Goal: Find specific page/section: Find specific page/section

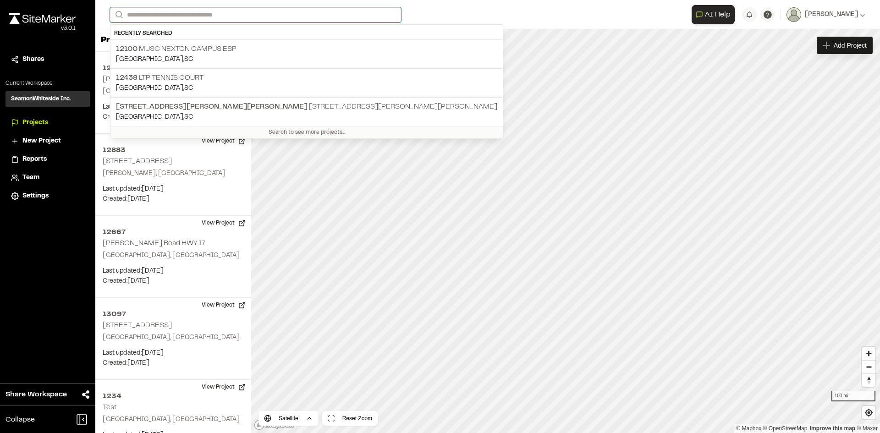
click at [144, 14] on input "Search" at bounding box center [255, 14] width 291 height 15
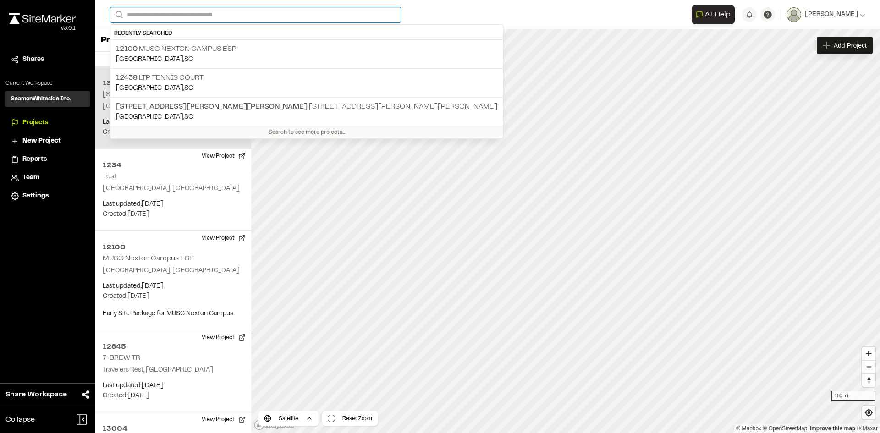
scroll to position [183, 0]
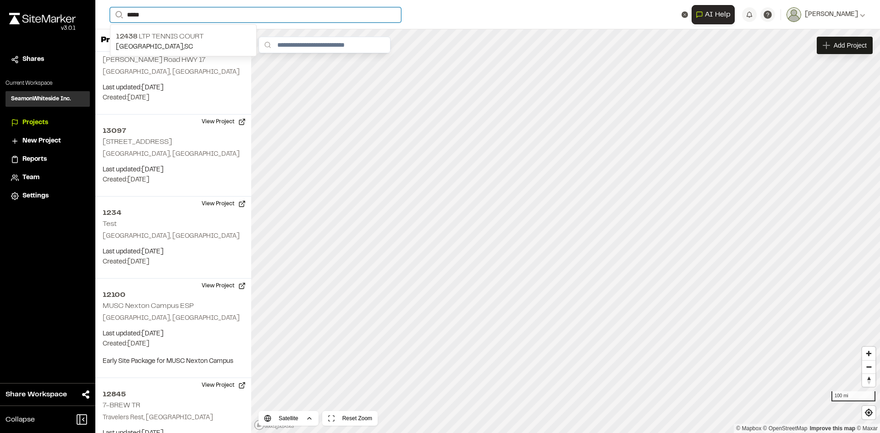
drag, startPoint x: 154, startPoint y: 14, endPoint x: 93, endPoint y: 9, distance: 60.7
click at [93, 9] on div "**********" at bounding box center [440, 216] width 880 height 433
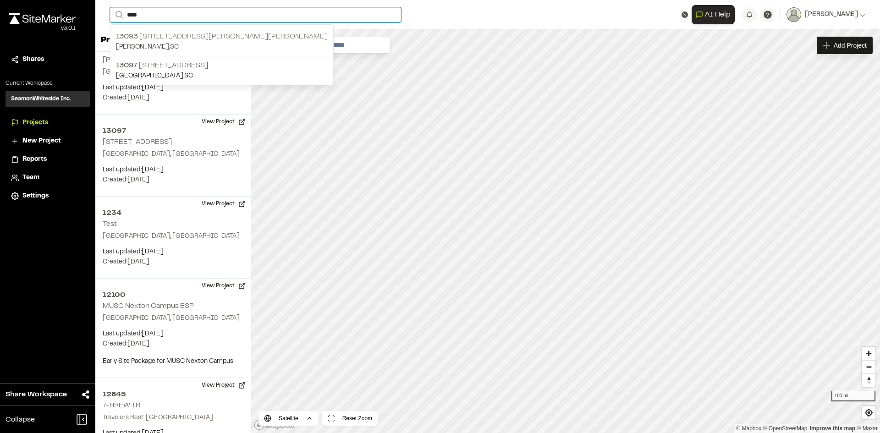
type input "****"
click at [143, 33] on p "[STREET_ADDRESS][PERSON_NAME][PERSON_NAME]" at bounding box center [222, 36] width 212 height 11
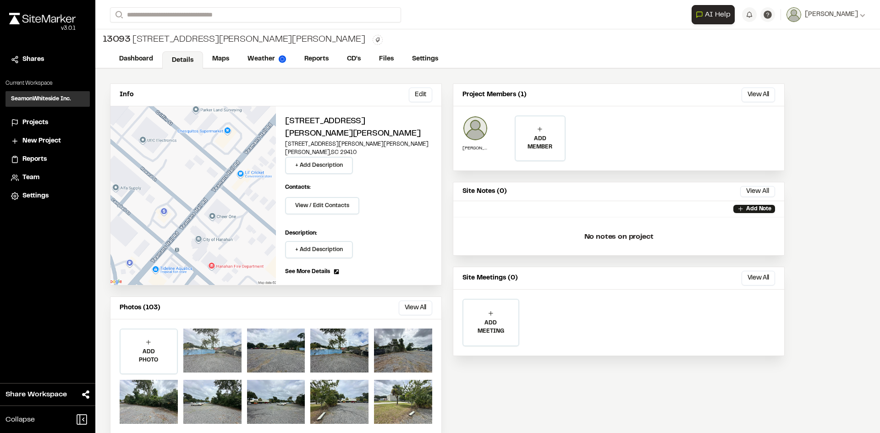
click at [216, 330] on div at bounding box center [212, 351] width 58 height 44
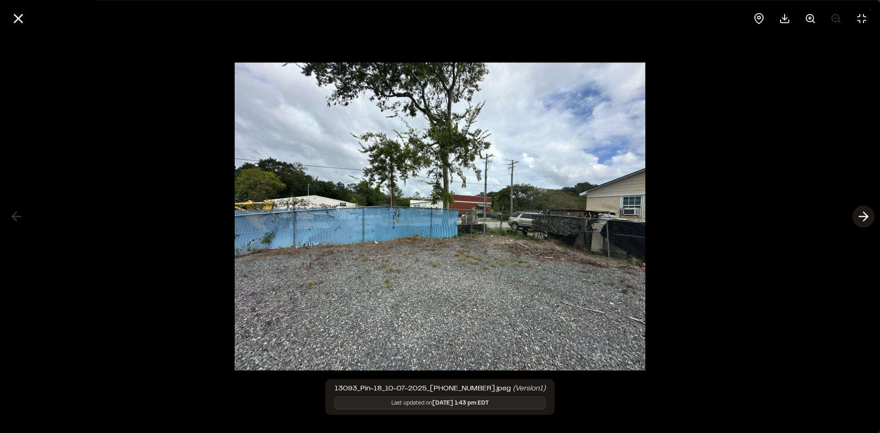
click at [862, 215] on icon at bounding box center [863, 217] width 15 height 16
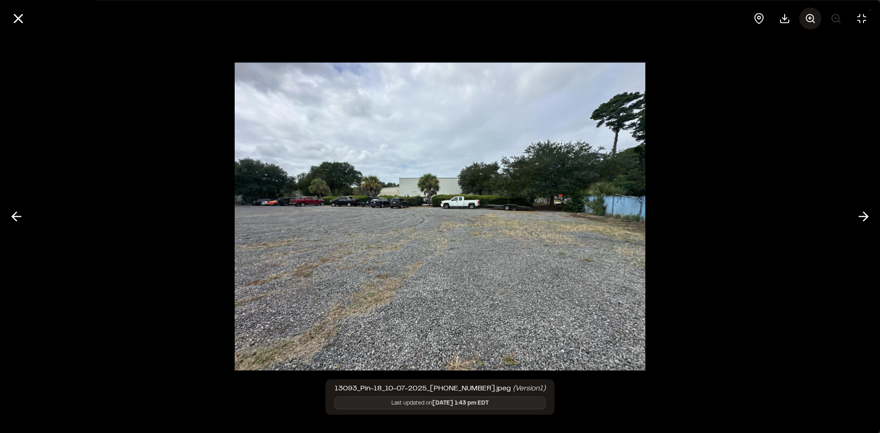
click at [811, 17] on icon at bounding box center [810, 18] width 11 height 11
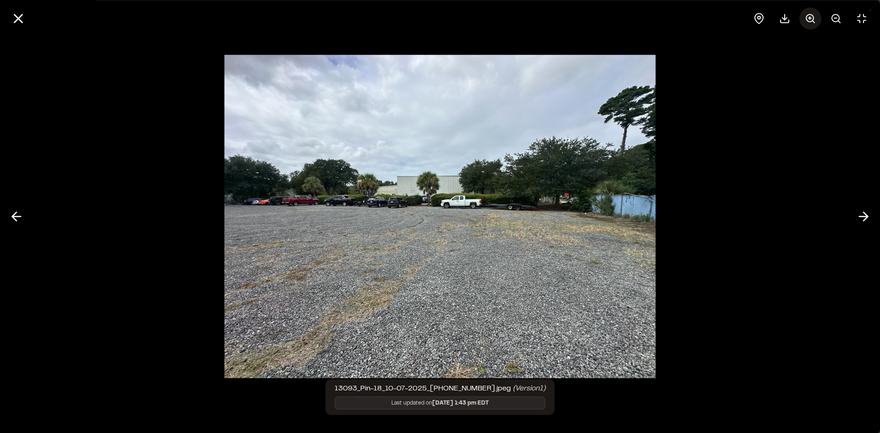
click at [811, 17] on icon at bounding box center [810, 18] width 11 height 11
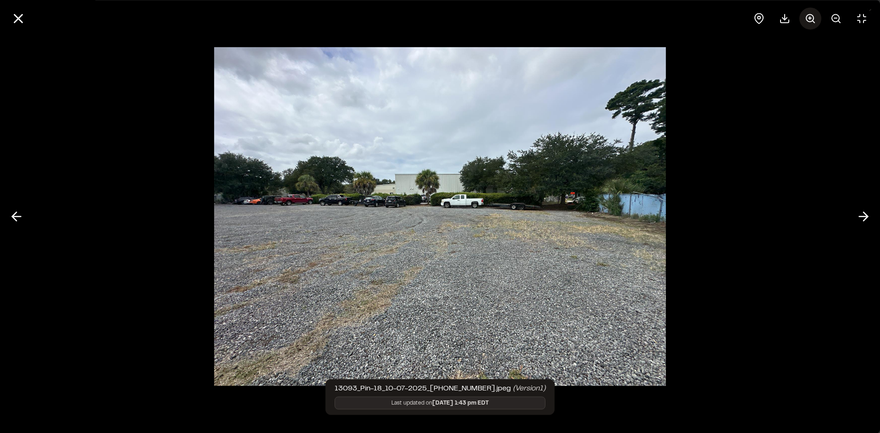
click at [811, 17] on icon at bounding box center [810, 18] width 11 height 11
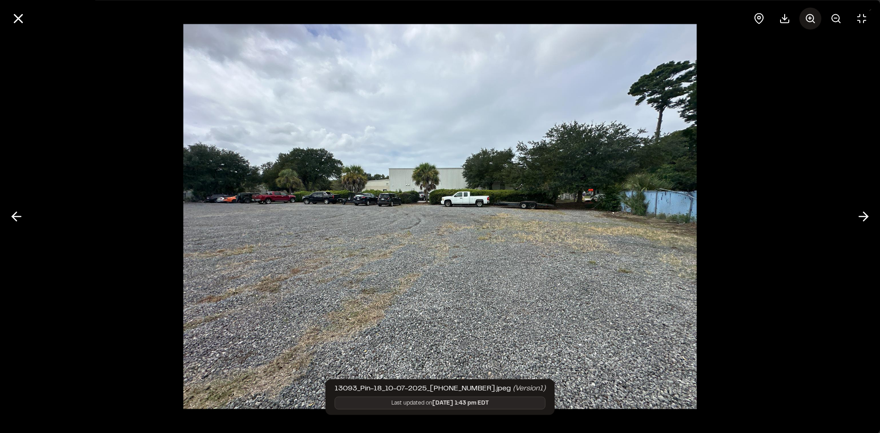
click at [810, 16] on line at bounding box center [810, 17] width 0 height 3
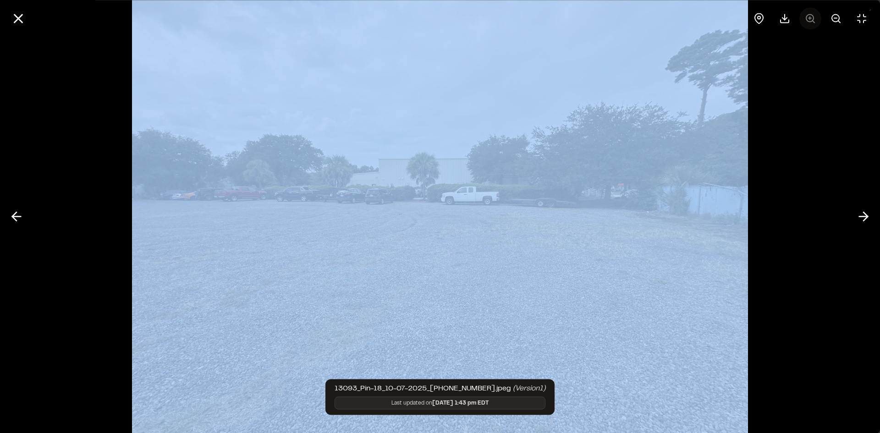
click at [810, 16] on div at bounding box center [810, 18] width 125 height 22
click at [603, 237] on img at bounding box center [440, 216] width 616 height 489
click at [837, 16] on icon at bounding box center [835, 18] width 11 height 11
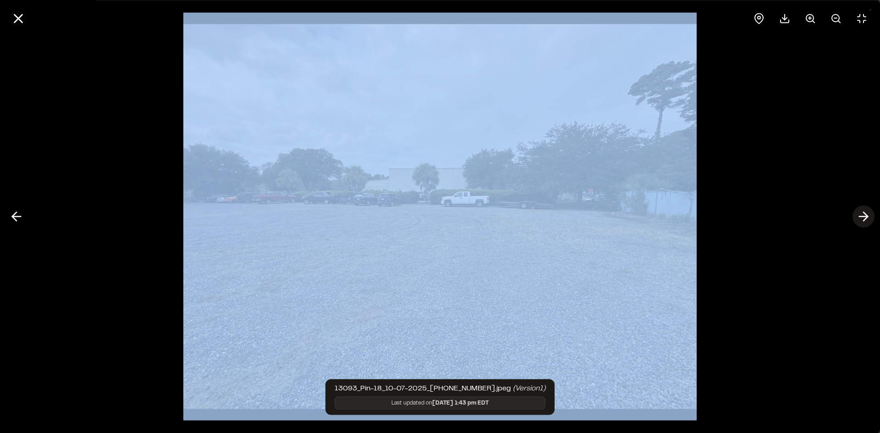
click at [863, 215] on icon at bounding box center [863, 217] width 15 height 16
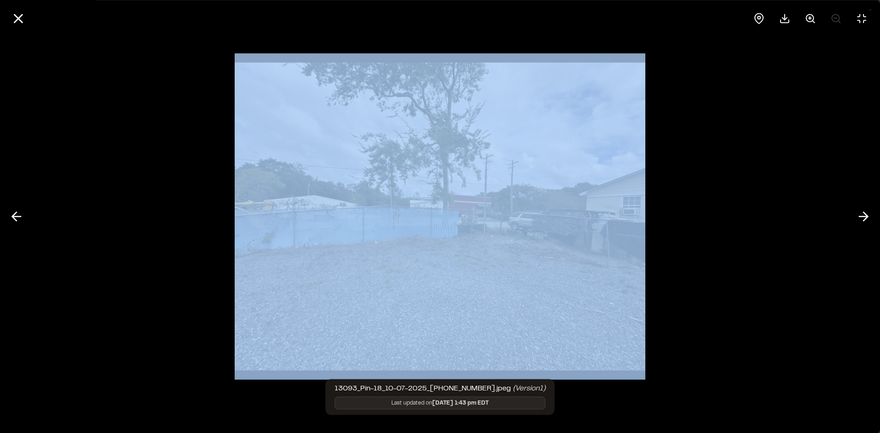
click at [430, 279] on img at bounding box center [440, 217] width 411 height 326
click at [860, 219] on icon at bounding box center [863, 217] width 15 height 16
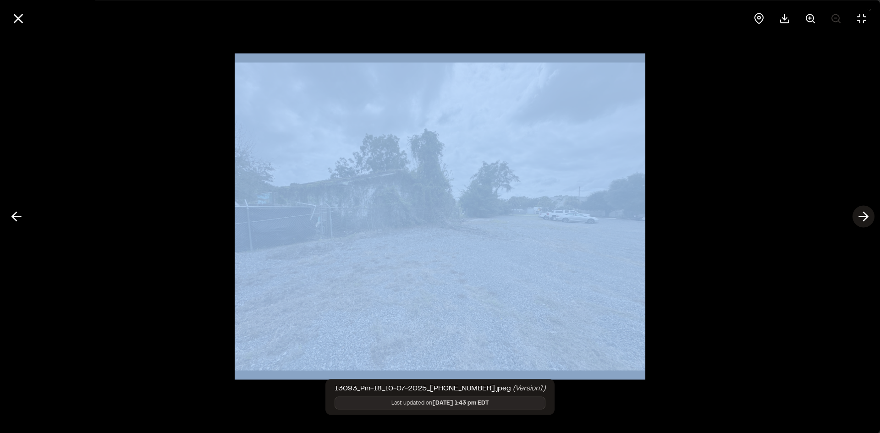
click at [859, 218] on icon at bounding box center [863, 217] width 15 height 16
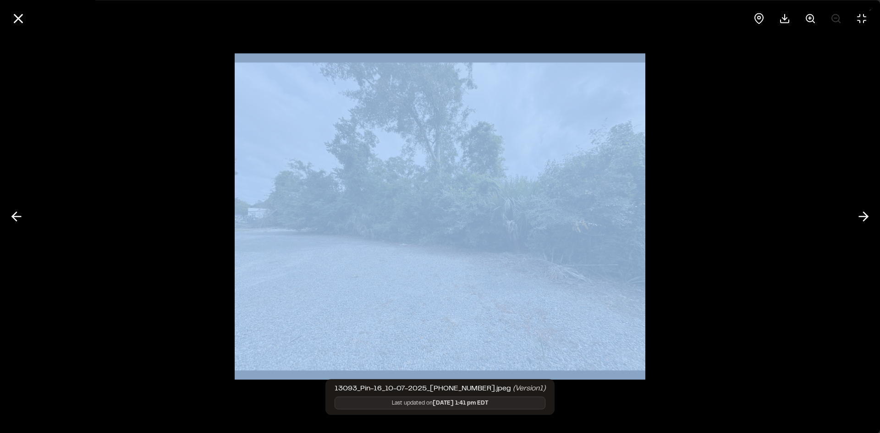
click at [506, 247] on img at bounding box center [440, 217] width 411 height 326
click at [864, 21] on icon at bounding box center [861, 18] width 8 height 8
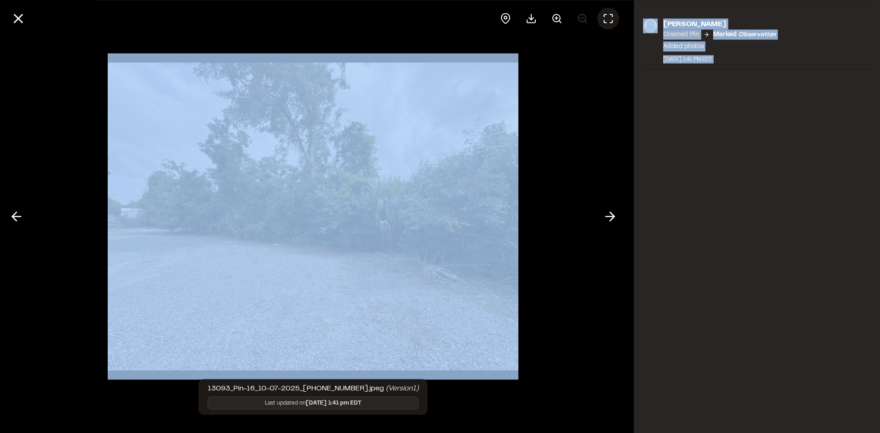
click at [604, 17] on icon at bounding box center [608, 18] width 11 height 11
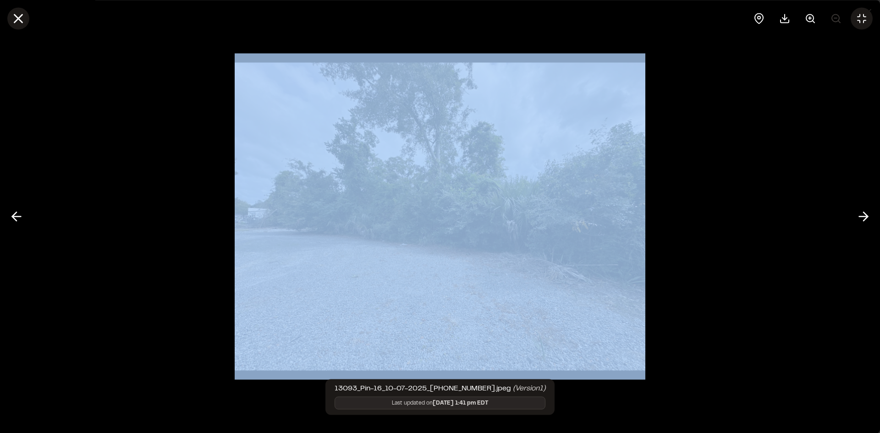
click at [19, 20] on line at bounding box center [19, 19] width 8 height 8
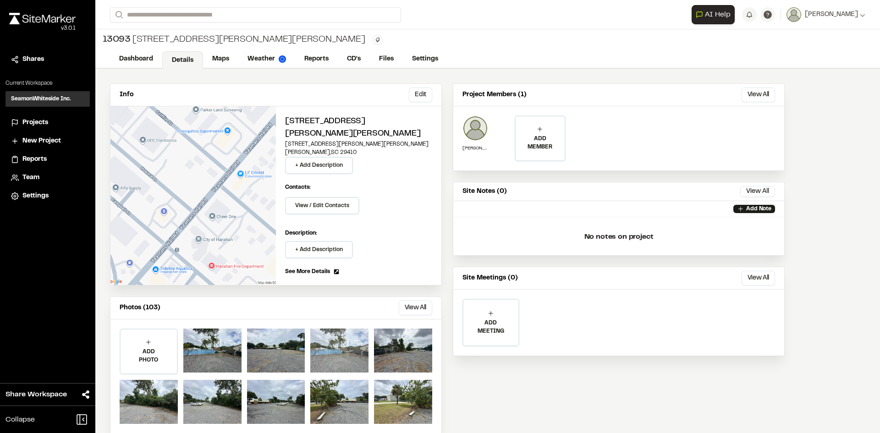
click at [324, 338] on div at bounding box center [339, 351] width 58 height 44
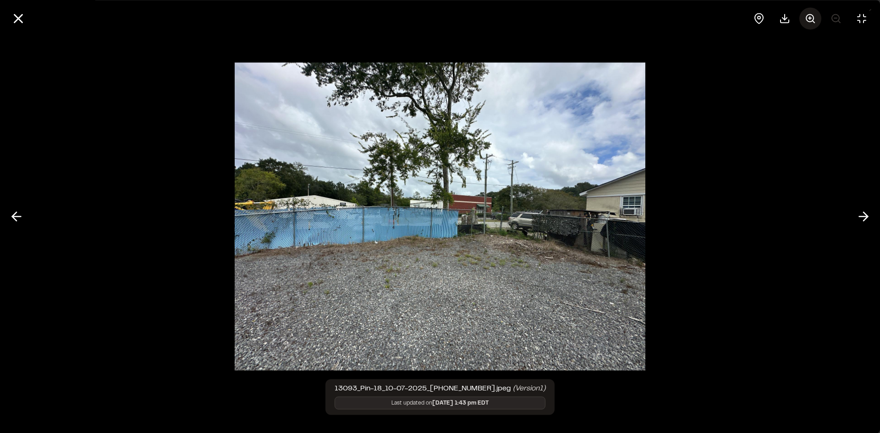
click at [811, 18] on line at bounding box center [809, 18] width 3 height 0
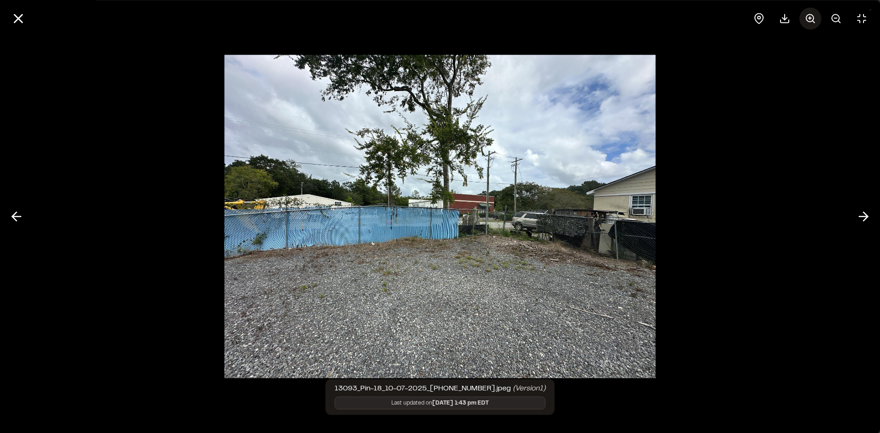
click at [811, 18] on line at bounding box center [809, 18] width 3 height 0
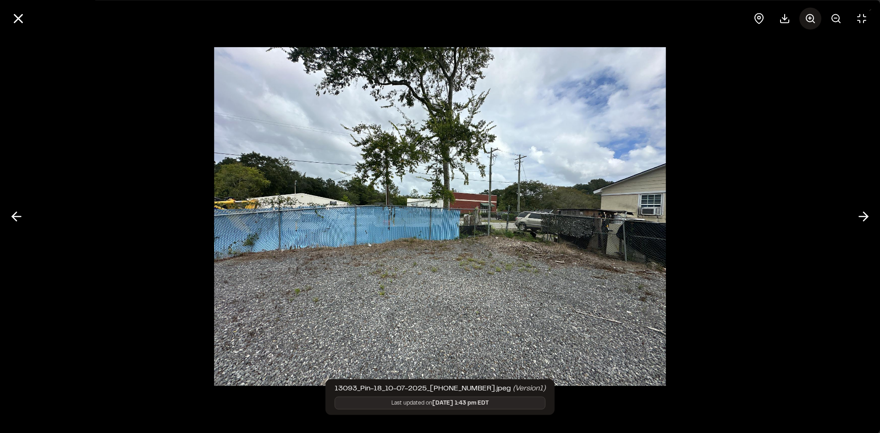
click at [811, 18] on line at bounding box center [809, 18] width 3 height 0
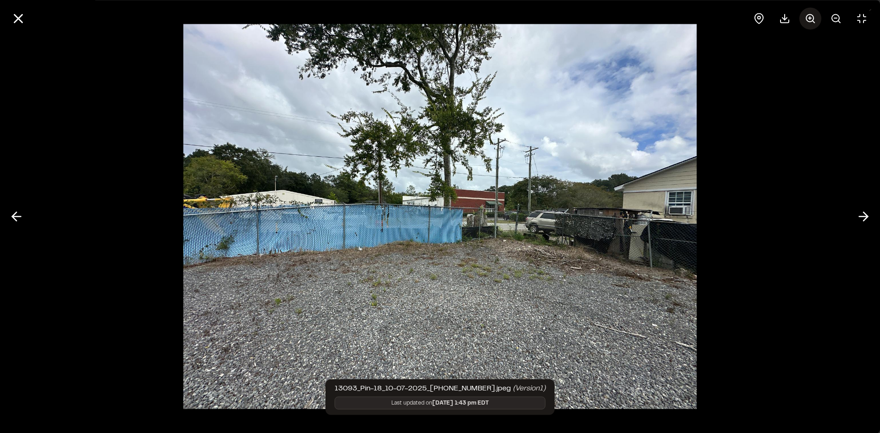
click at [810, 18] on line at bounding box center [809, 18] width 3 height 0
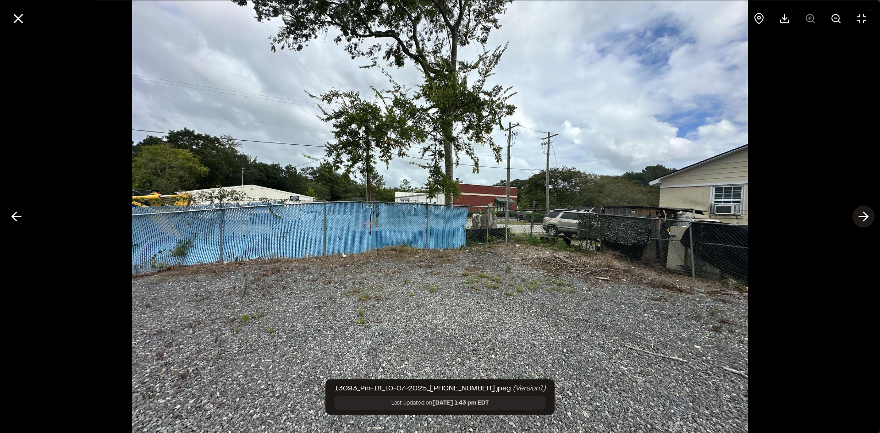
click at [862, 217] on line at bounding box center [863, 217] width 9 height 0
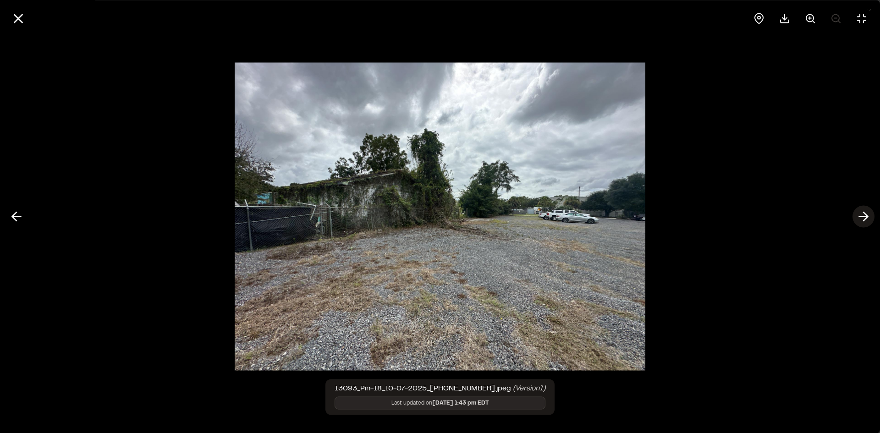
click at [862, 217] on line at bounding box center [863, 217] width 9 height 0
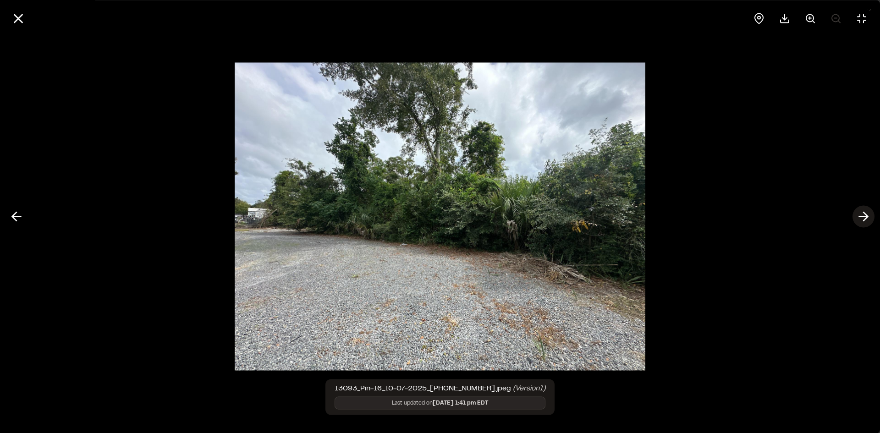
click at [861, 217] on line at bounding box center [863, 217] width 9 height 0
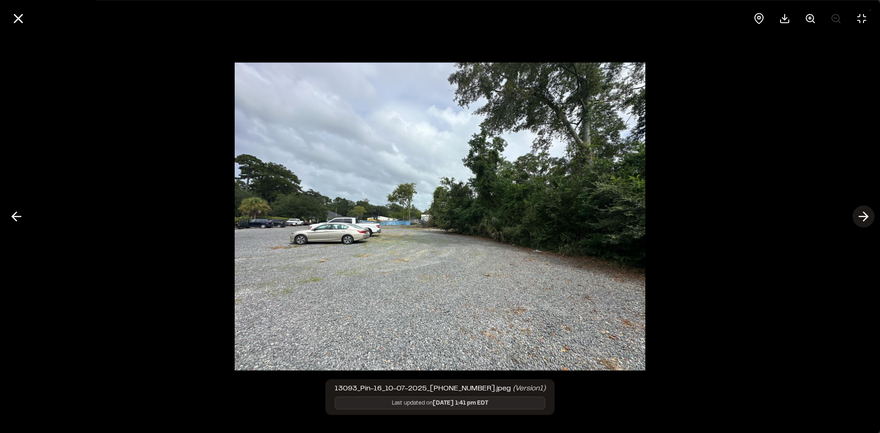
click at [860, 214] on icon at bounding box center [863, 217] width 15 height 16
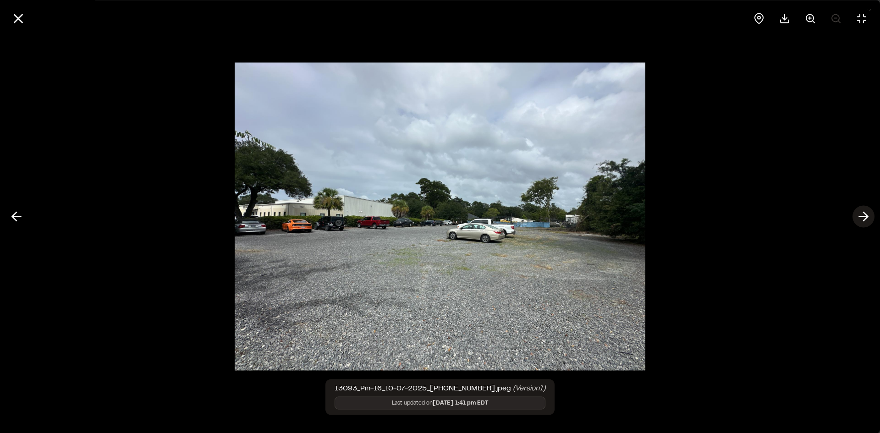
click at [860, 214] on icon at bounding box center [863, 217] width 15 height 16
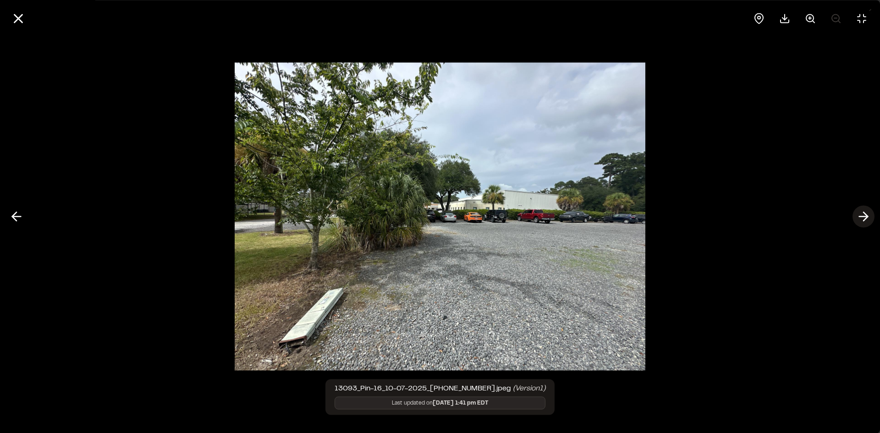
click at [860, 214] on icon at bounding box center [863, 217] width 15 height 16
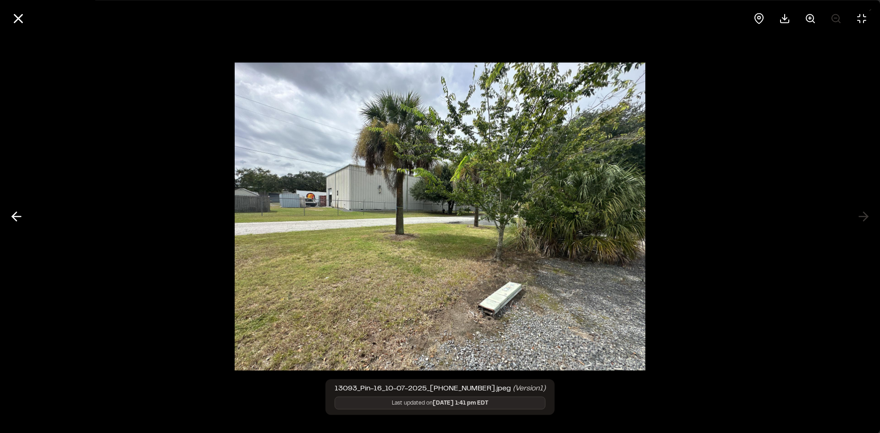
click at [860, 214] on div at bounding box center [440, 216] width 880 height 433
click at [18, 219] on icon at bounding box center [16, 217] width 15 height 16
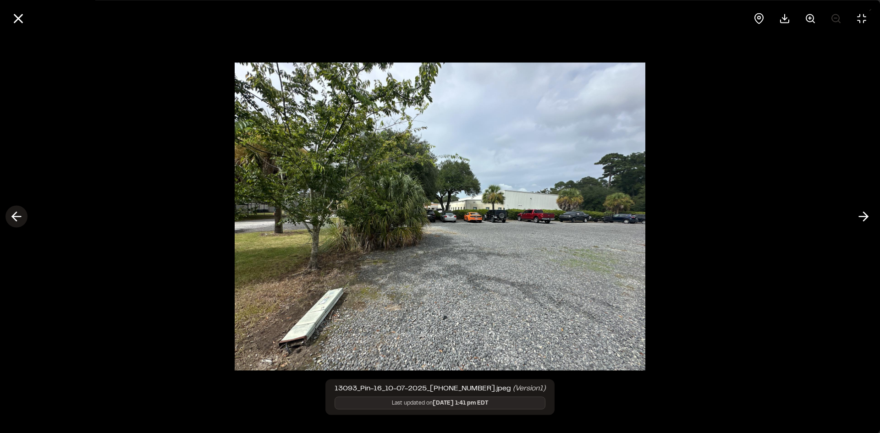
click at [18, 219] on icon at bounding box center [16, 217] width 15 height 16
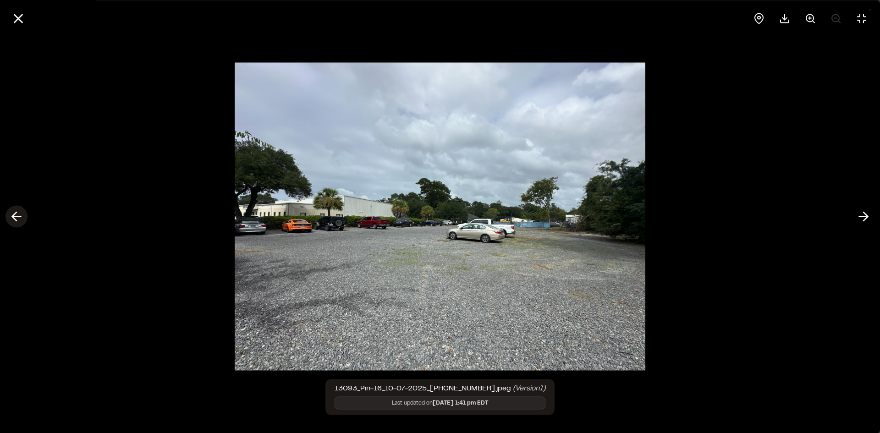
click at [18, 219] on icon at bounding box center [16, 217] width 15 height 16
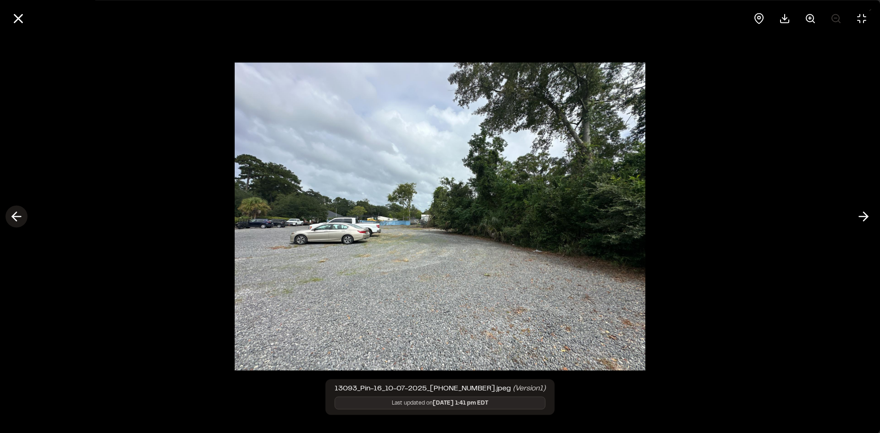
click at [18, 219] on icon at bounding box center [16, 217] width 15 height 16
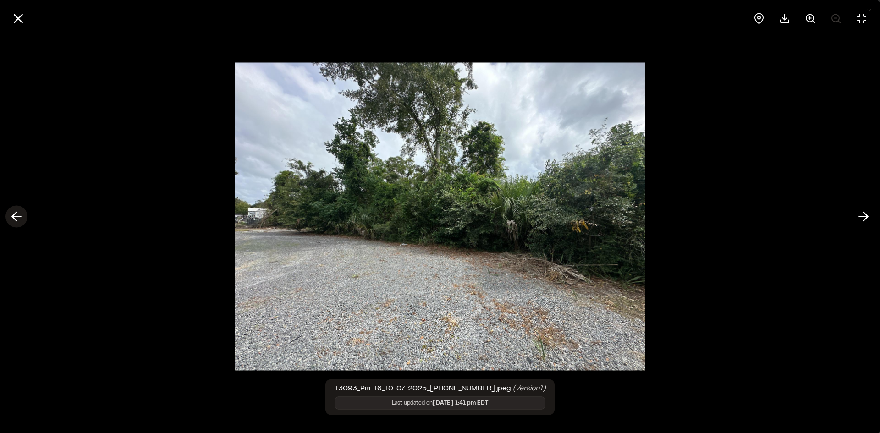
click at [18, 219] on icon at bounding box center [16, 217] width 15 height 16
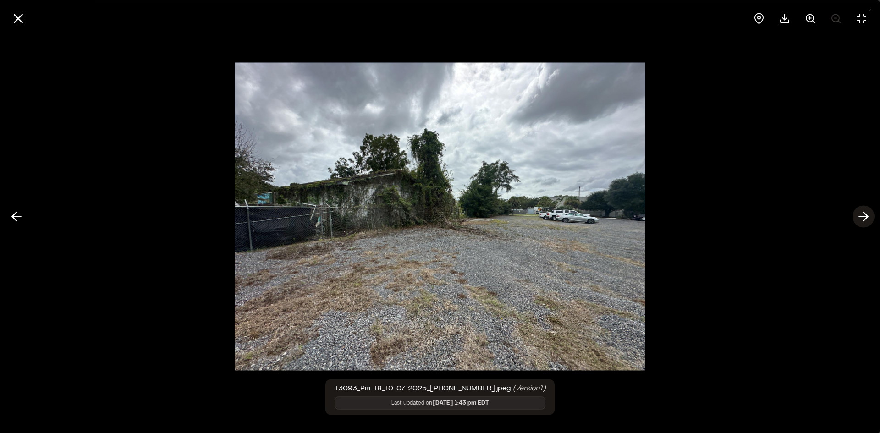
click at [859, 217] on icon at bounding box center [863, 217] width 15 height 16
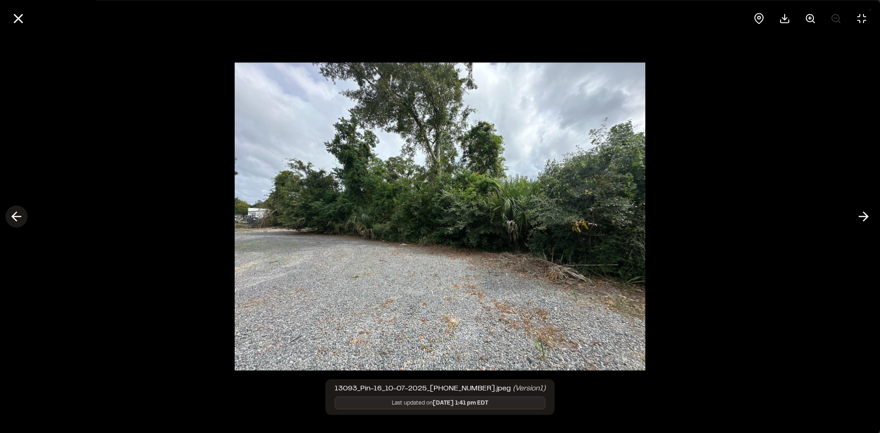
click at [15, 217] on icon at bounding box center [16, 217] width 15 height 16
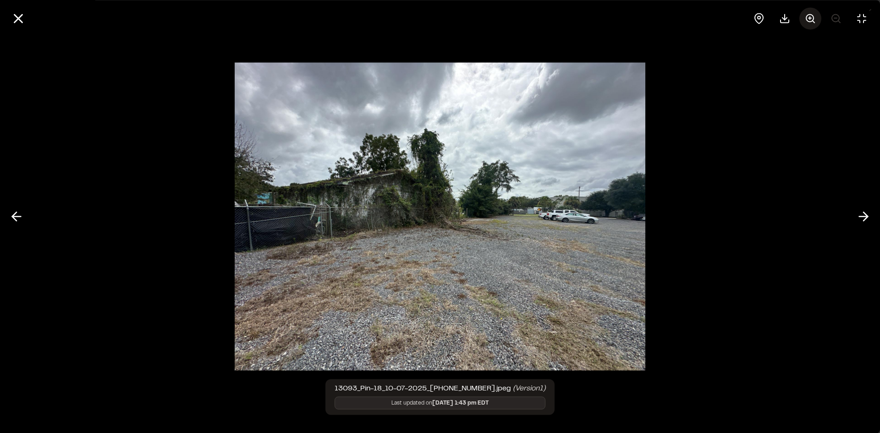
click at [812, 20] on circle at bounding box center [809, 17] width 7 height 7
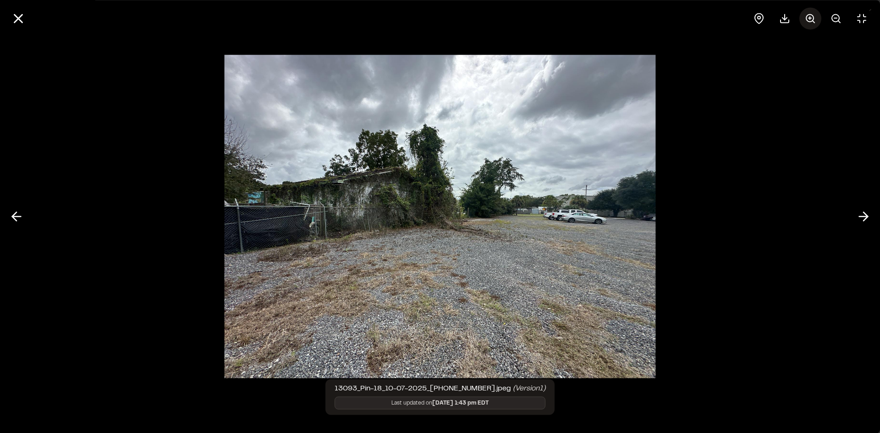
click at [812, 20] on circle at bounding box center [809, 17] width 7 height 7
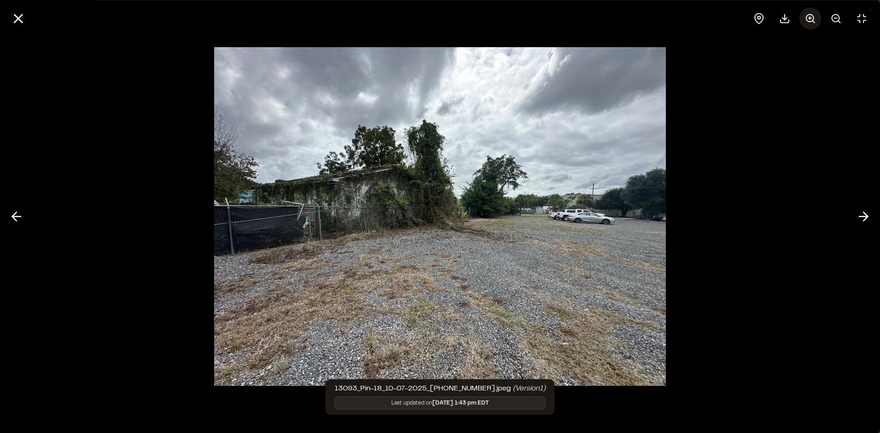
click at [812, 20] on circle at bounding box center [809, 17] width 7 height 7
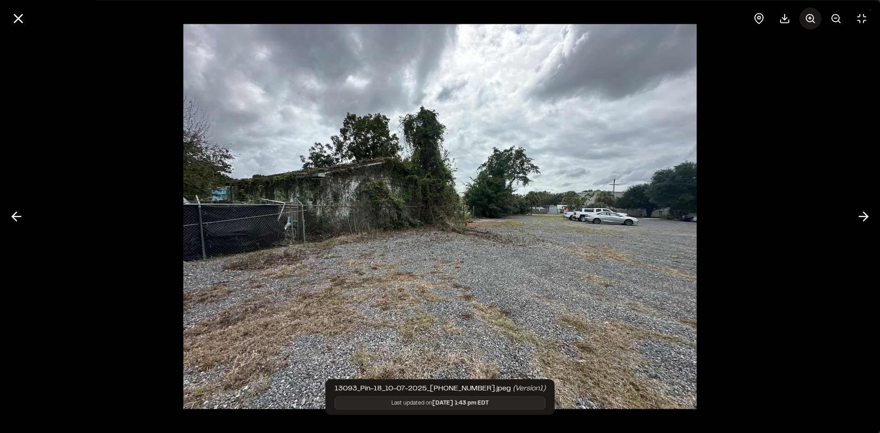
click at [812, 20] on icon at bounding box center [810, 18] width 11 height 11
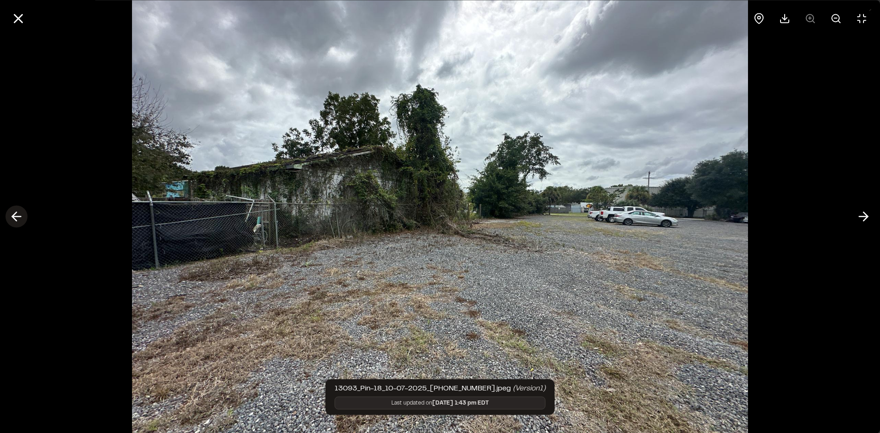
click at [15, 220] on icon at bounding box center [16, 217] width 15 height 16
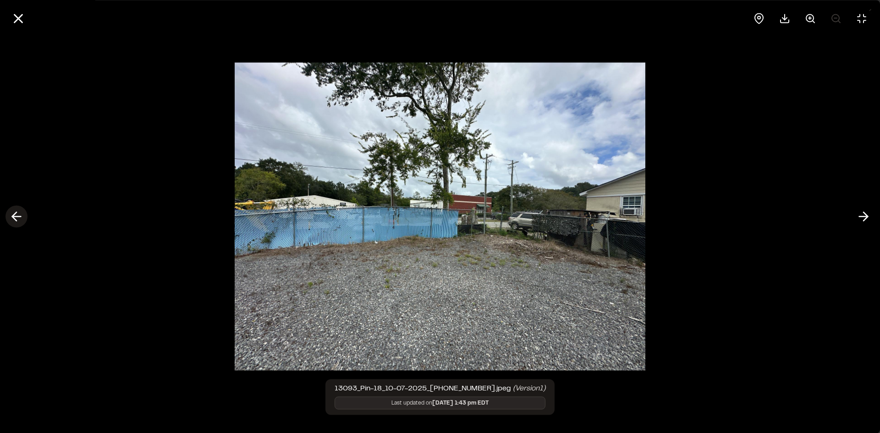
click at [15, 220] on icon at bounding box center [16, 217] width 15 height 16
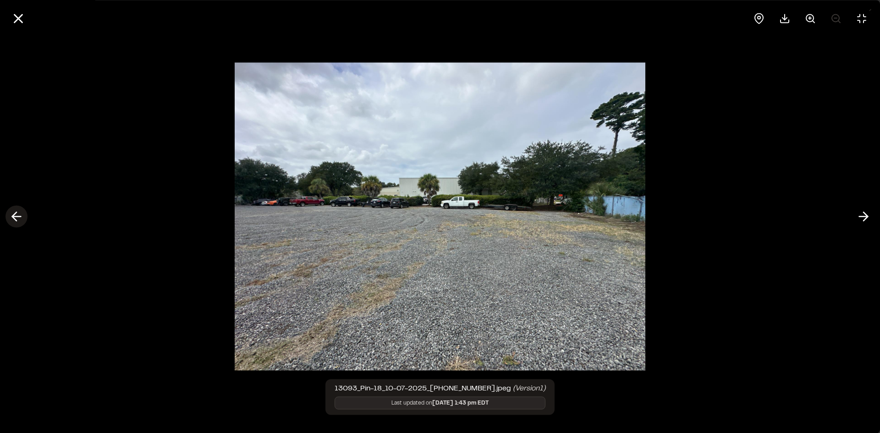
click at [15, 219] on polyline at bounding box center [14, 216] width 4 height 9
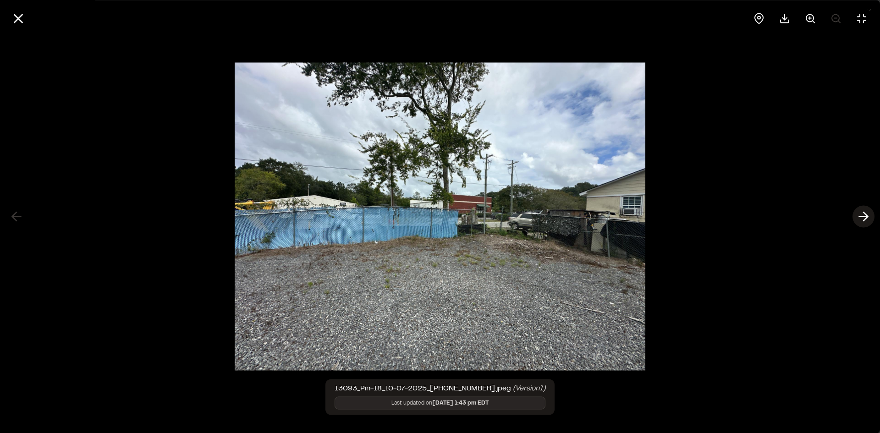
click at [862, 219] on icon at bounding box center [863, 217] width 15 height 16
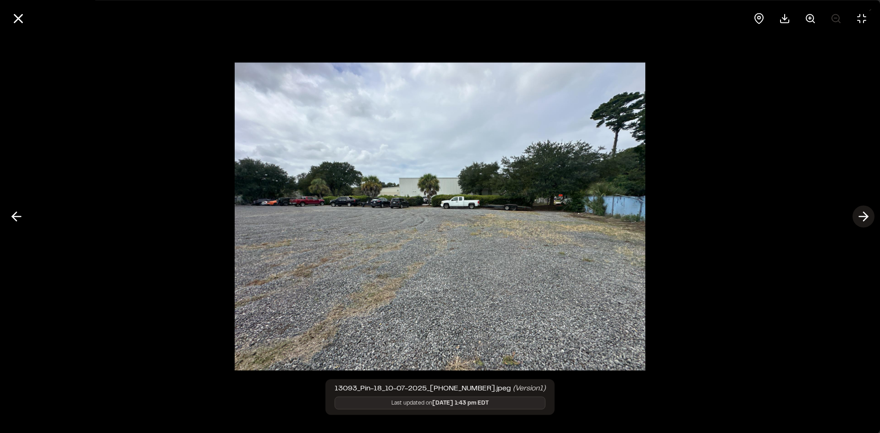
click at [862, 219] on icon at bounding box center [863, 217] width 15 height 16
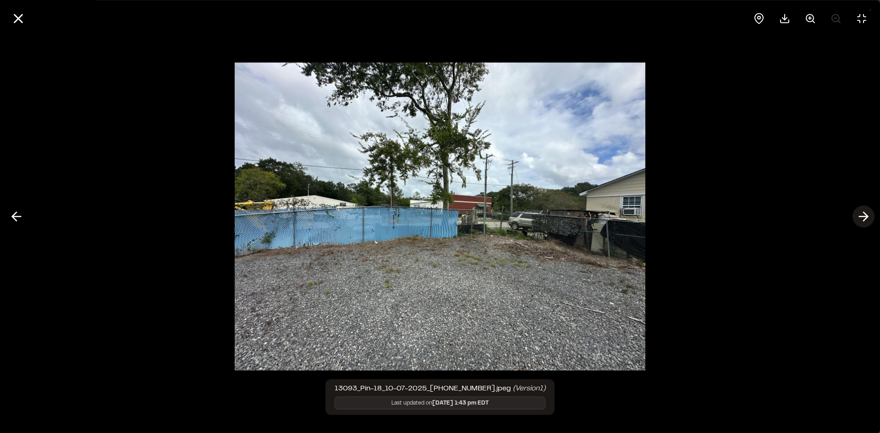
click at [862, 219] on icon at bounding box center [863, 217] width 15 height 16
